Goal: Navigation & Orientation: Find specific page/section

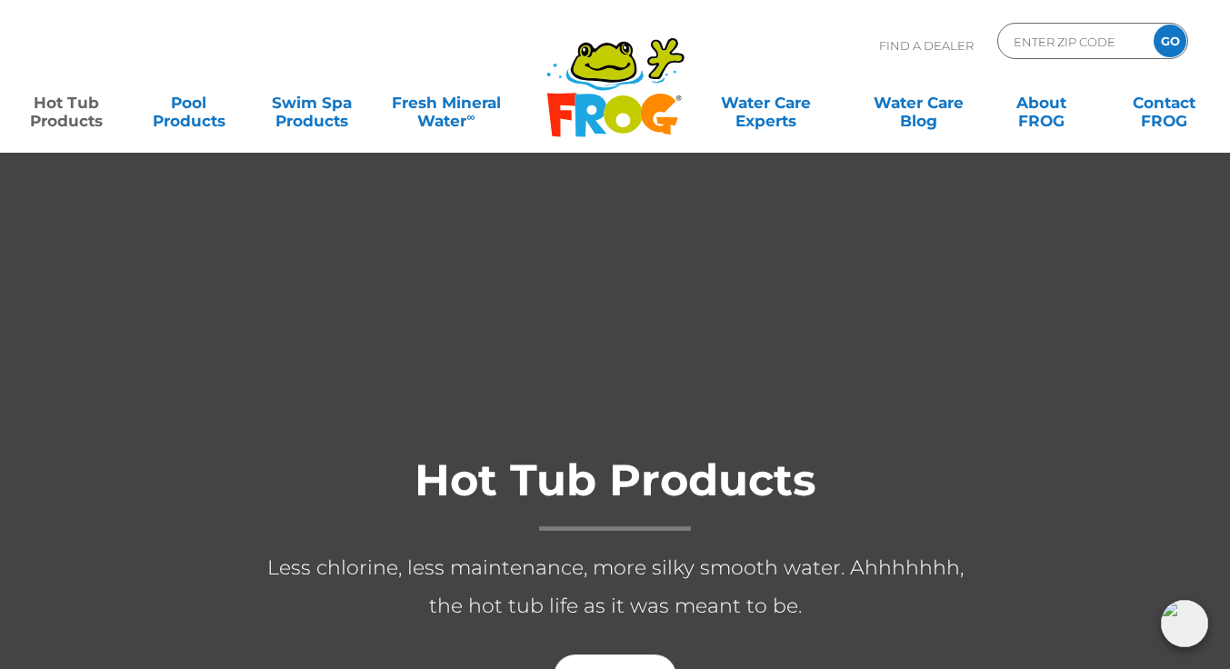
scroll to position [363, 0]
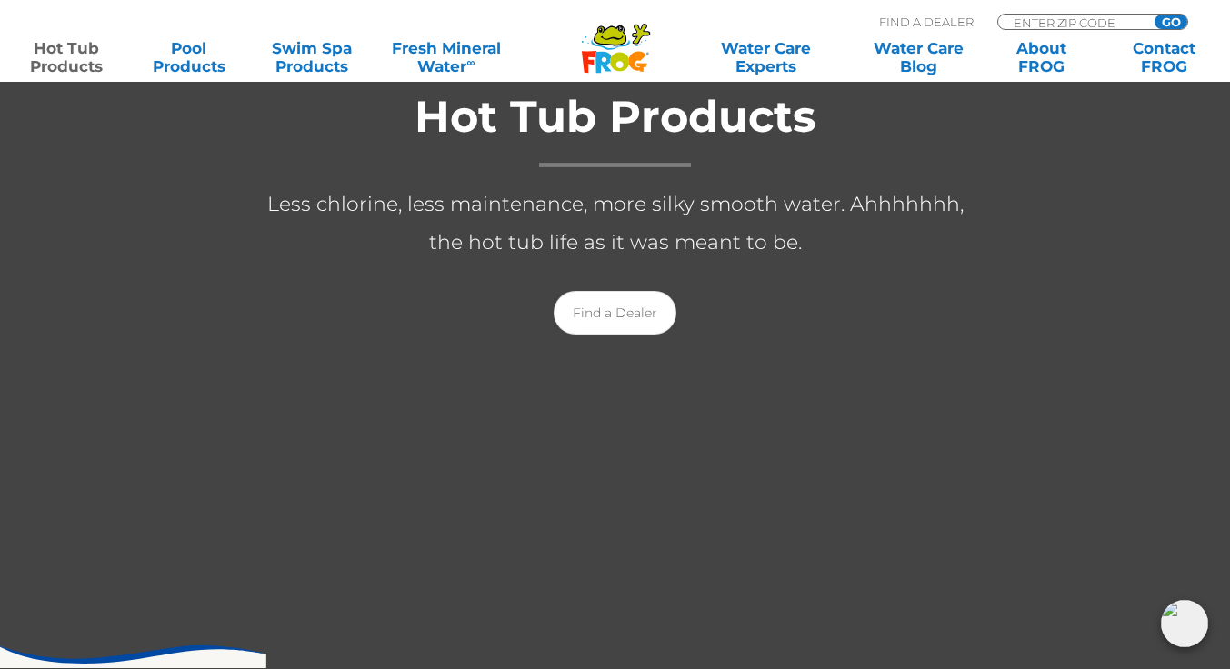
click at [728, 214] on p "Less chlorine, less maintenance, more silky smooth water. Ahhhhhhh, the hot tub…" at bounding box center [615, 223] width 727 height 76
click at [795, 417] on div at bounding box center [615, 230] width 1243 height 884
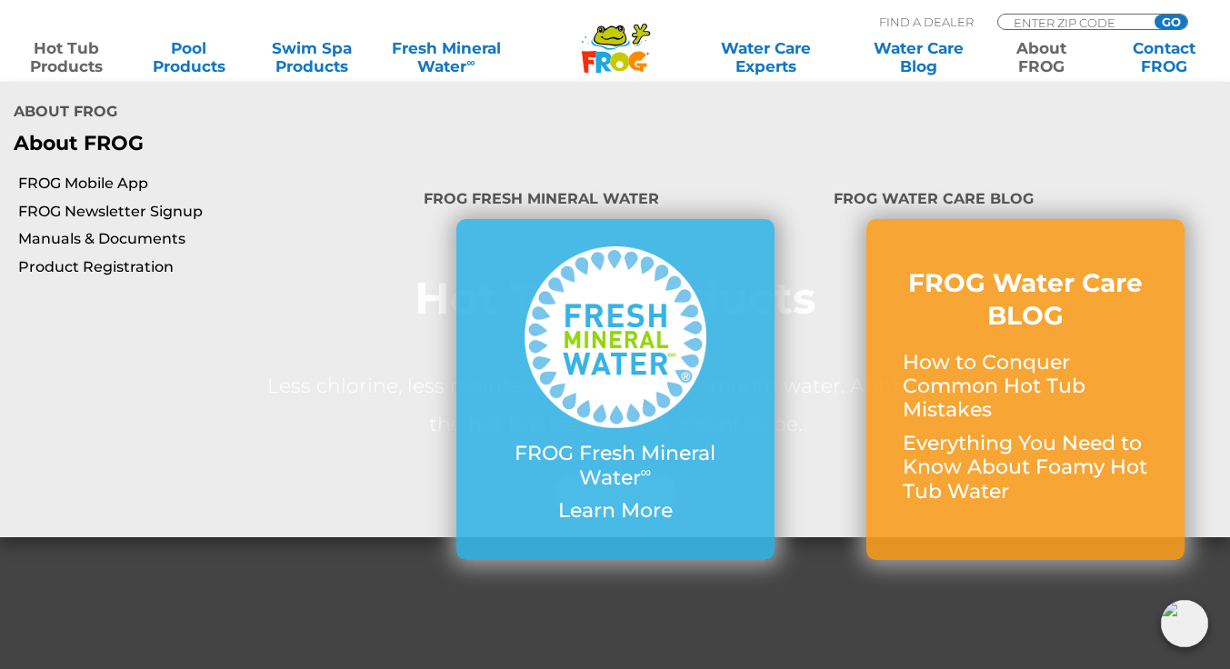
click at [1059, 61] on link "About FROG" at bounding box center [1040, 57] width 95 height 36
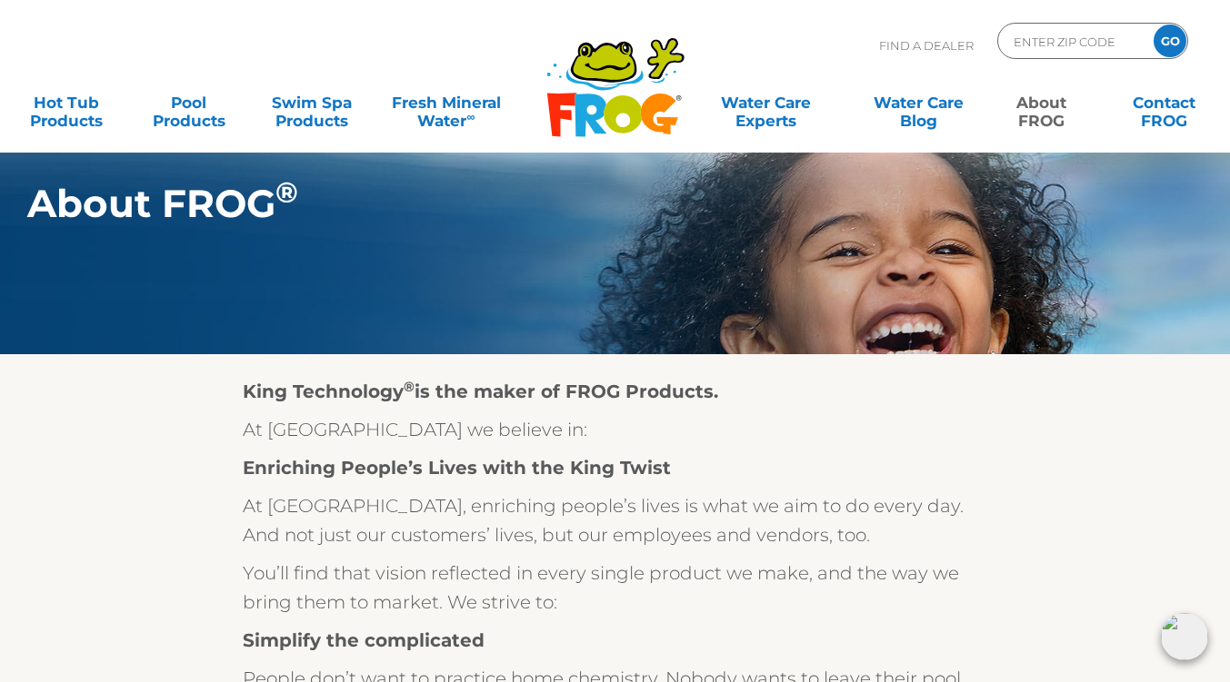
scroll to position [182, 0]
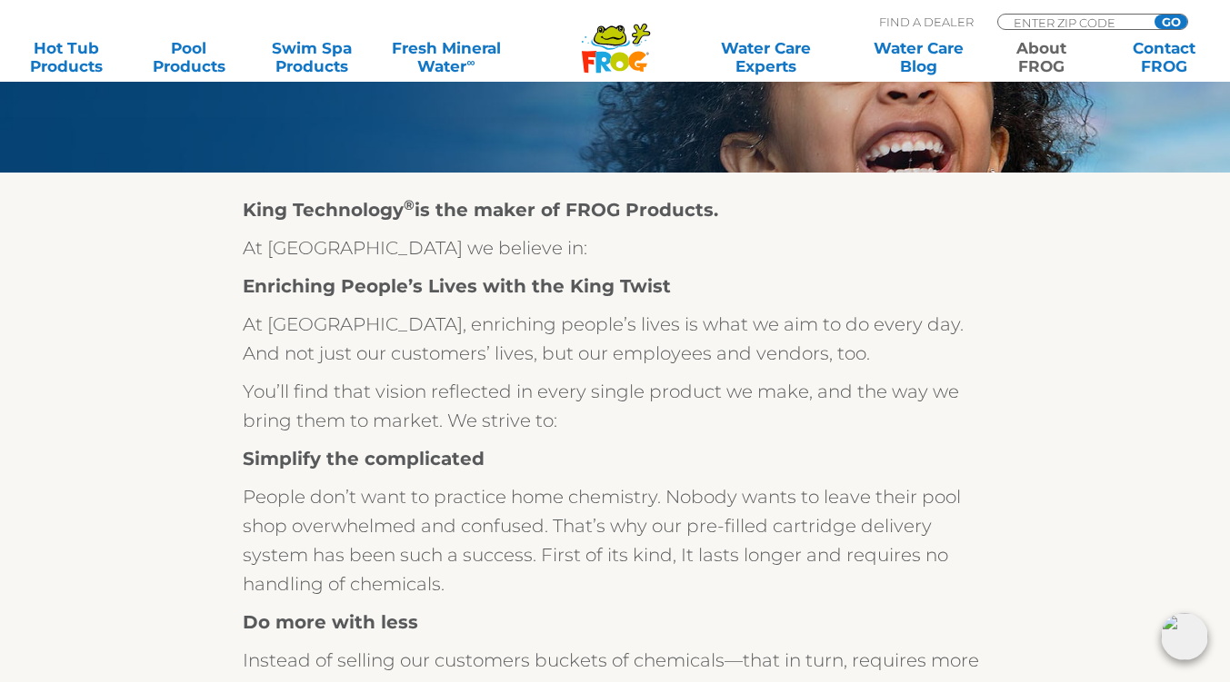
click at [631, 53] on icon ".st130{clip-path:url(#SVGID_2_);fill-rule:evenodd;clip-rule:evenodd;fill:#C3CC0…" at bounding box center [616, 48] width 70 height 51
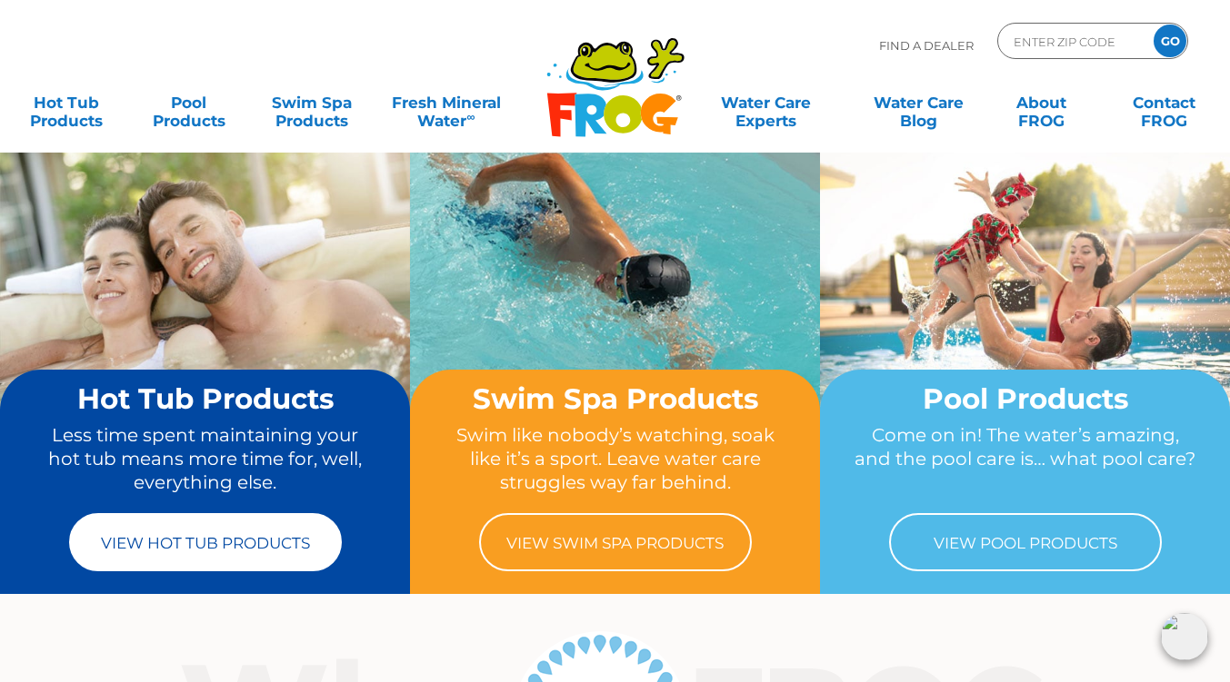
click at [243, 537] on link "View Hot Tub Products" at bounding box center [205, 542] width 273 height 58
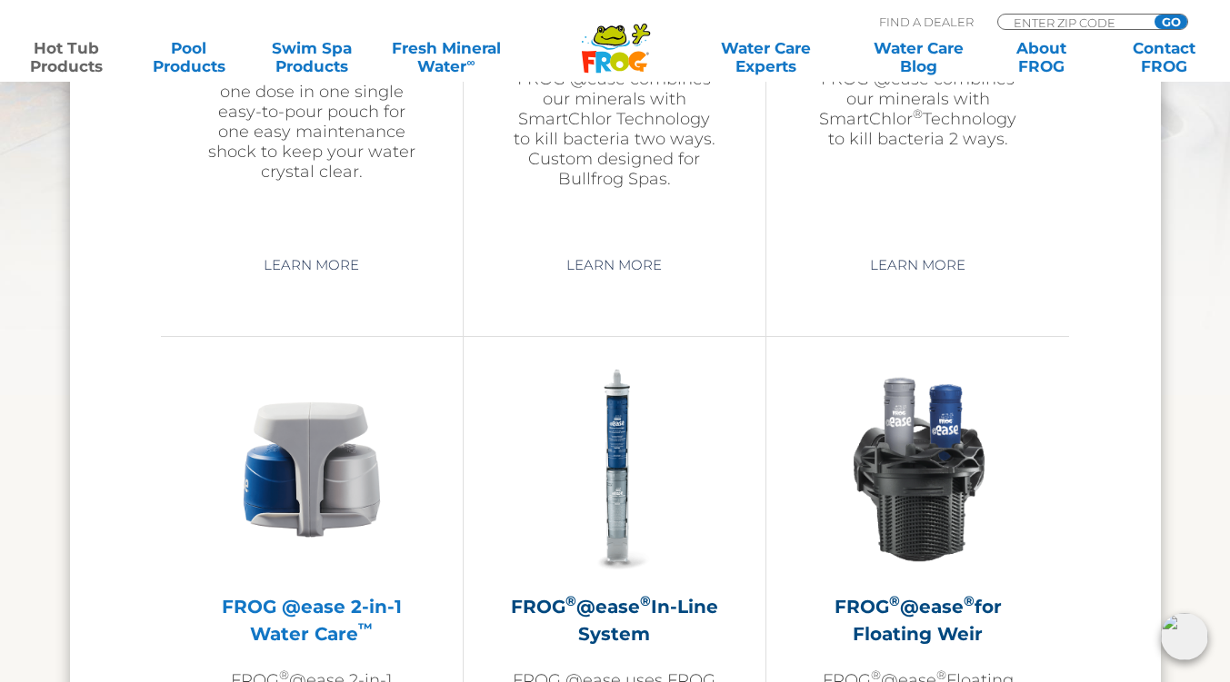
scroll to position [2544, 0]
